Goal: Find specific page/section: Find specific page/section

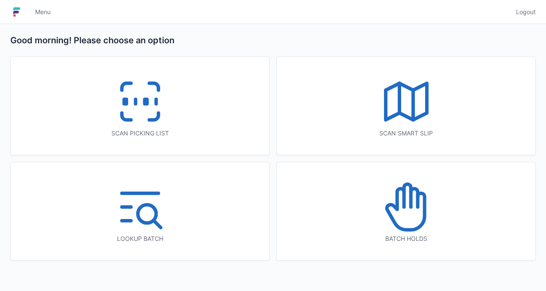
click at [411, 214] on icon at bounding box center [406, 207] width 55 height 55
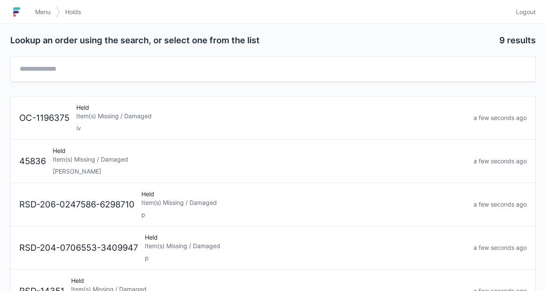
click at [45, 170] on div "45836 Held Item(s) Missing / Damaged Elena a few seconds ago" at bounding box center [273, 158] width 514 height 36
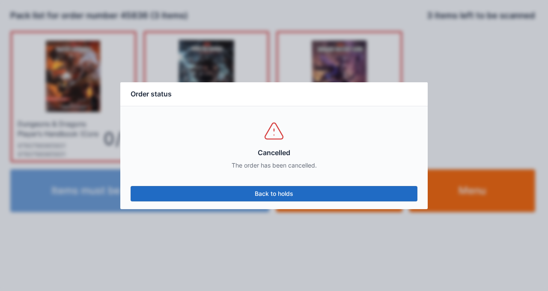
click at [265, 194] on link "Back to holds" at bounding box center [274, 193] width 287 height 15
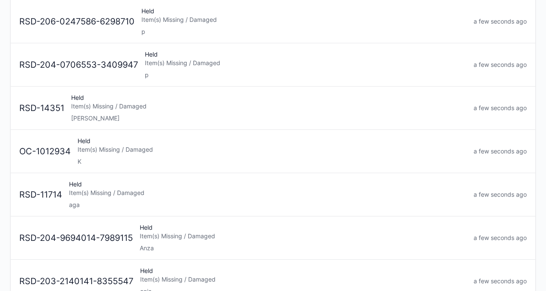
scroll to position [158, 0]
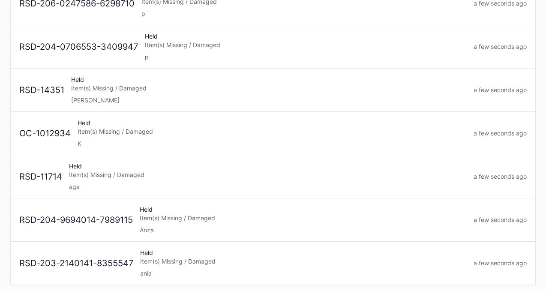
click at [38, 141] on div "OC-1012934 Held Item(s) Missing / Damaged K a few seconds ago" at bounding box center [273, 130] width 514 height 36
